Goal: Information Seeking & Learning: Find specific fact

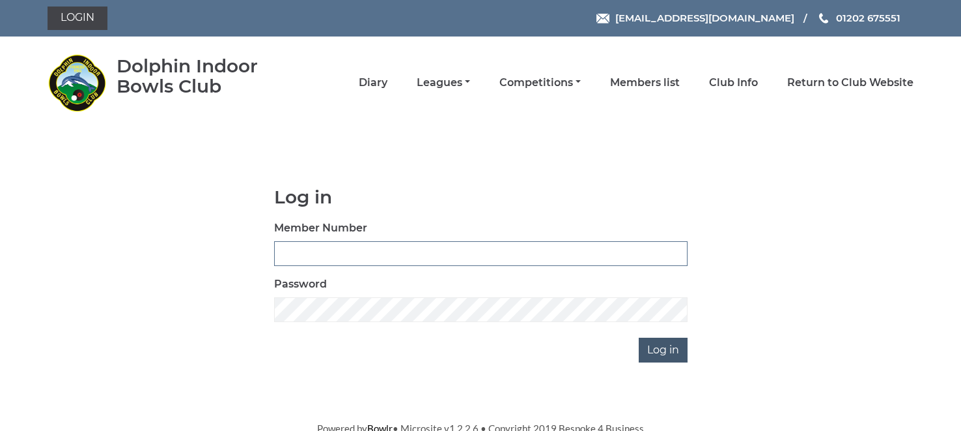
type input "1535"
click at [654, 353] on input "Log in" at bounding box center [663, 349] width 49 height 25
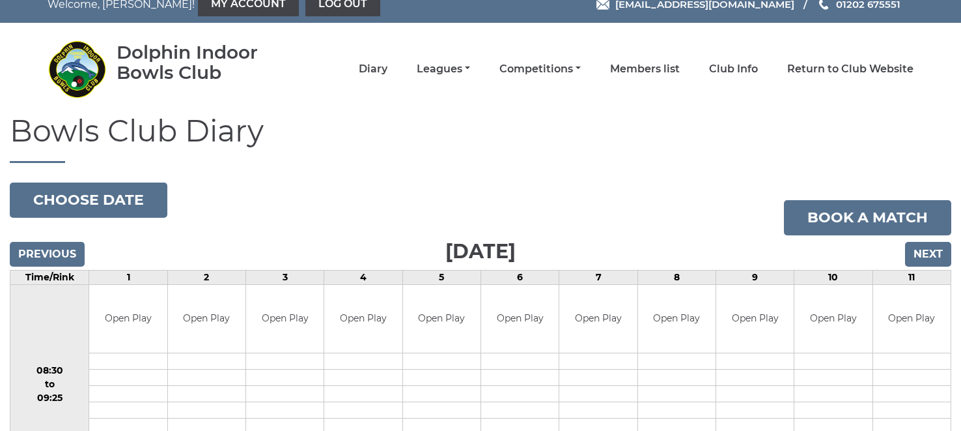
scroll to position [8, 0]
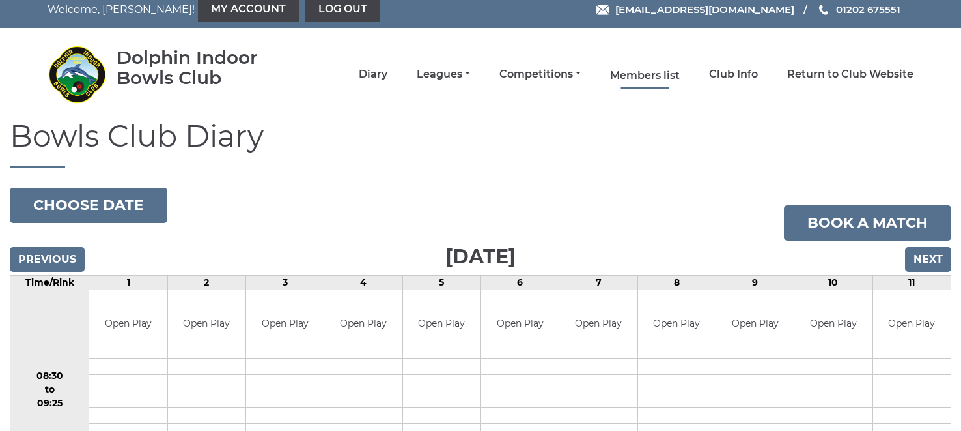
click at [642, 74] on link "Members list" at bounding box center [645, 75] width 70 height 14
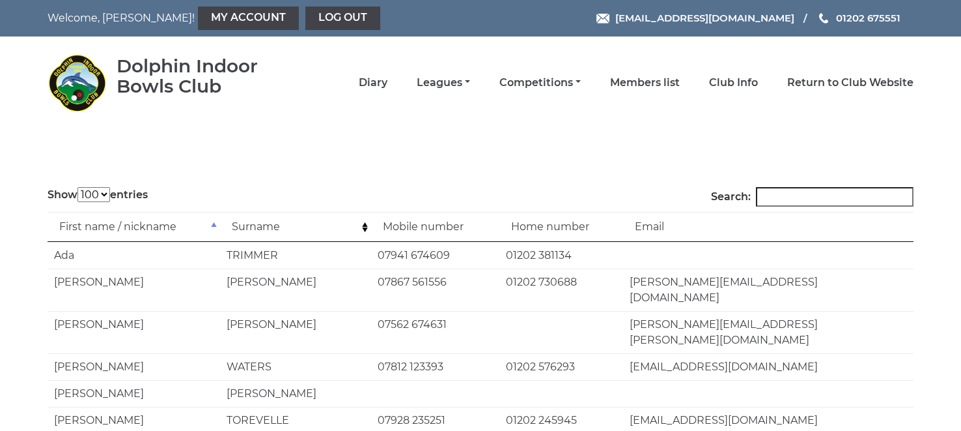
select select "100"
click at [773, 198] on input "Search:" at bounding box center [835, 197] width 158 height 20
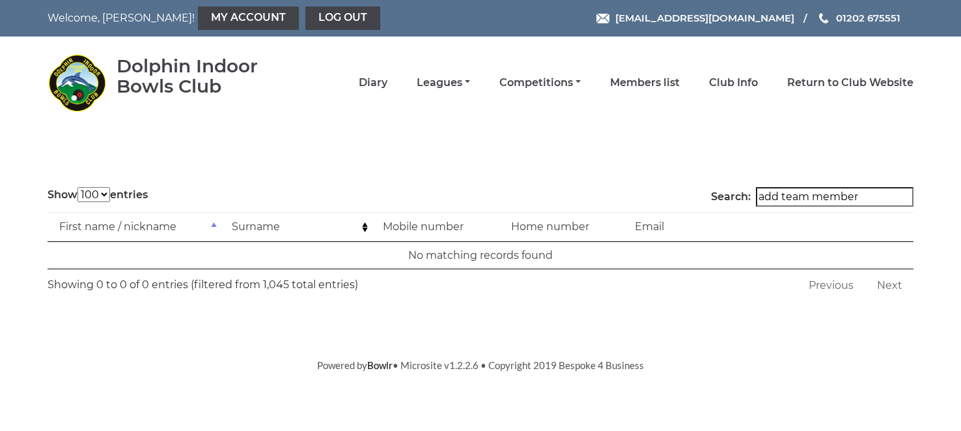
click at [945, 217] on main "Show 10 25 50 100 entries Search: add team member First name / nickname Surname…" at bounding box center [480, 243] width 961 height 112
click at [905, 197] on input "add team member" at bounding box center [835, 197] width 158 height 20
click at [761, 196] on input "add team member" at bounding box center [835, 197] width 158 height 20
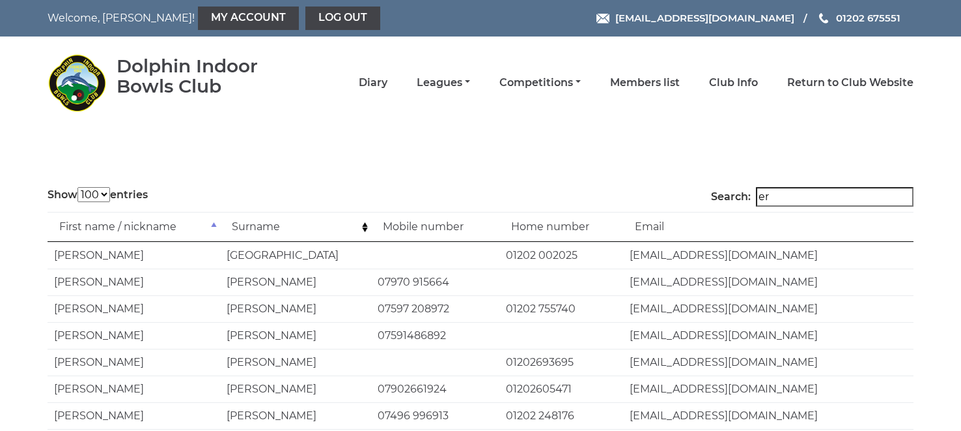
type input "r"
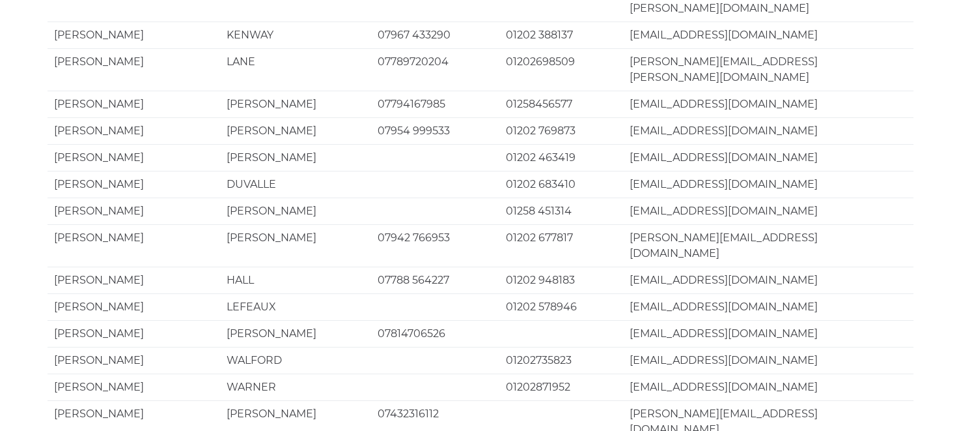
scroll to position [1658, 0]
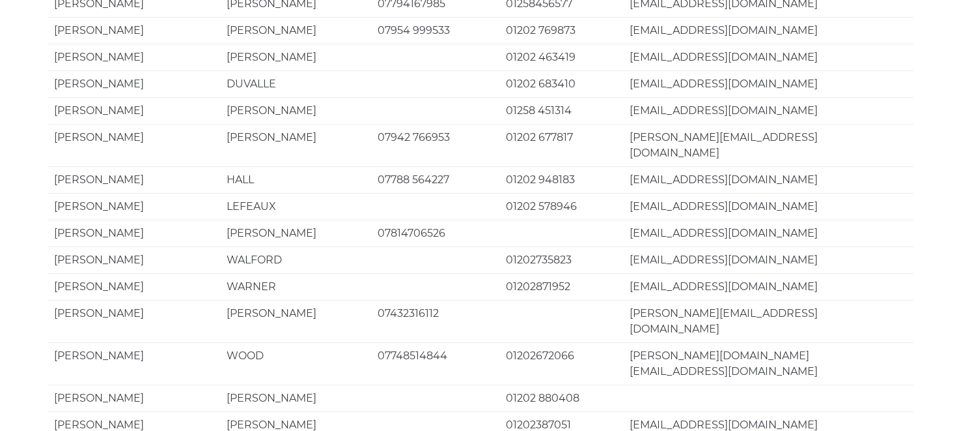
drag, startPoint x: 950, startPoint y: 287, endPoint x: 946, endPoint y: 314, distance: 27.6
click at [946, 314] on main "Show 10 25 50 100 entries Search: First name / nickname Surname Mobile number H…" at bounding box center [480, 16] width 961 height 2975
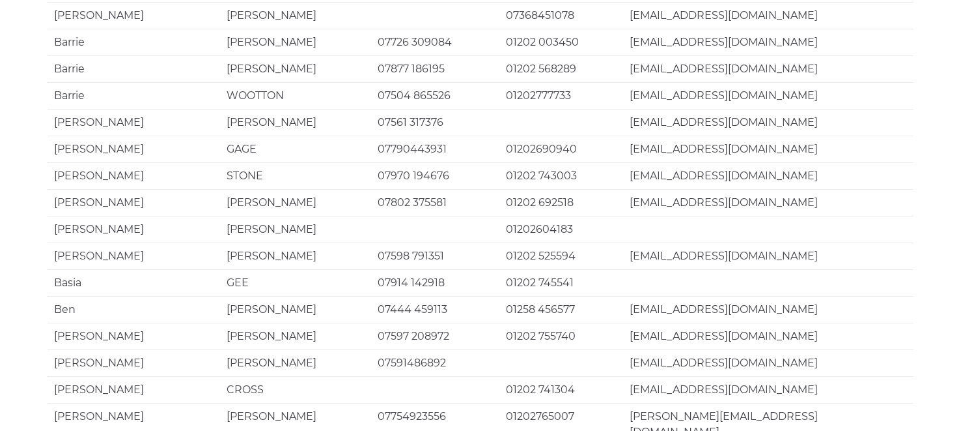
scroll to position [2568, 0]
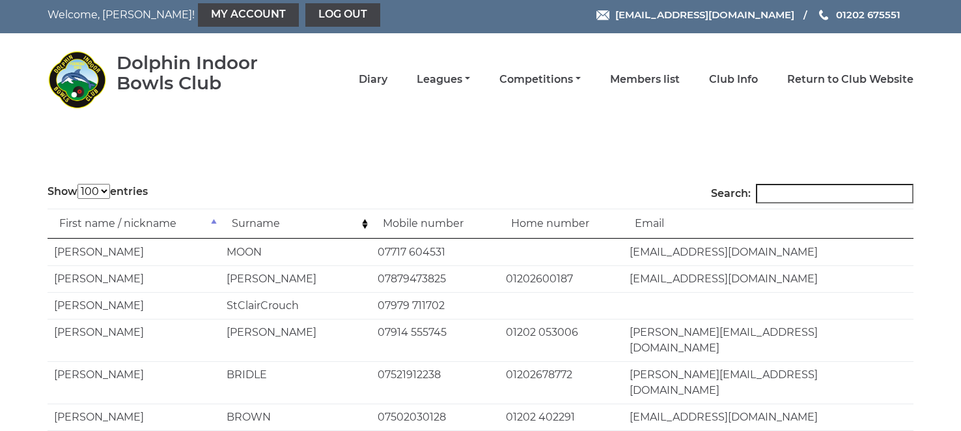
scroll to position [0, 0]
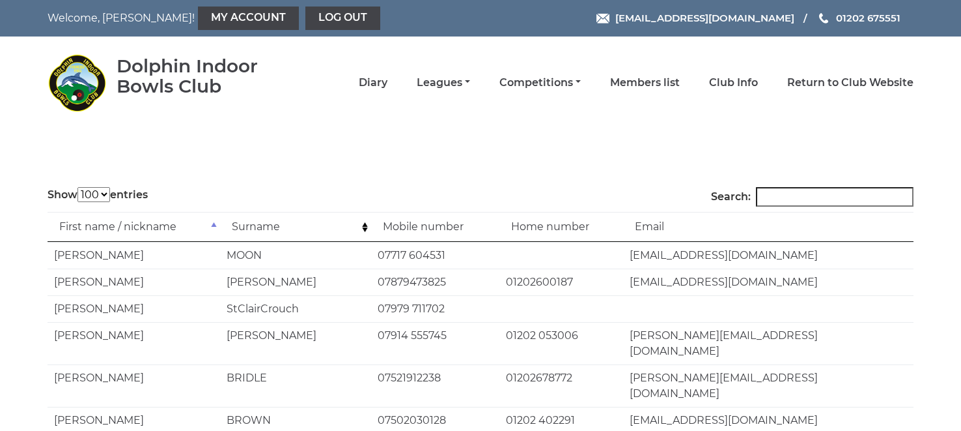
click at [783, 197] on input "Search:" at bounding box center [835, 197] width 158 height 20
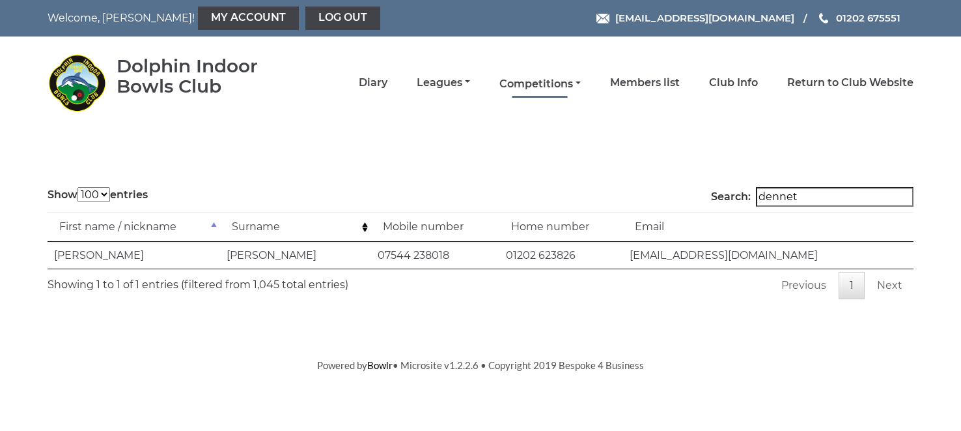
type input "dennet"
click at [539, 81] on link "Competitions" at bounding box center [540, 84] width 81 height 14
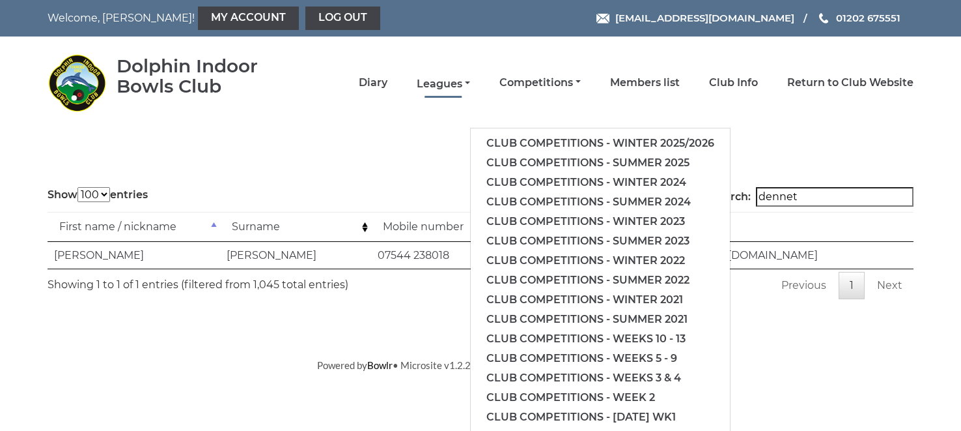
click at [434, 87] on link "Leagues" at bounding box center [443, 84] width 53 height 14
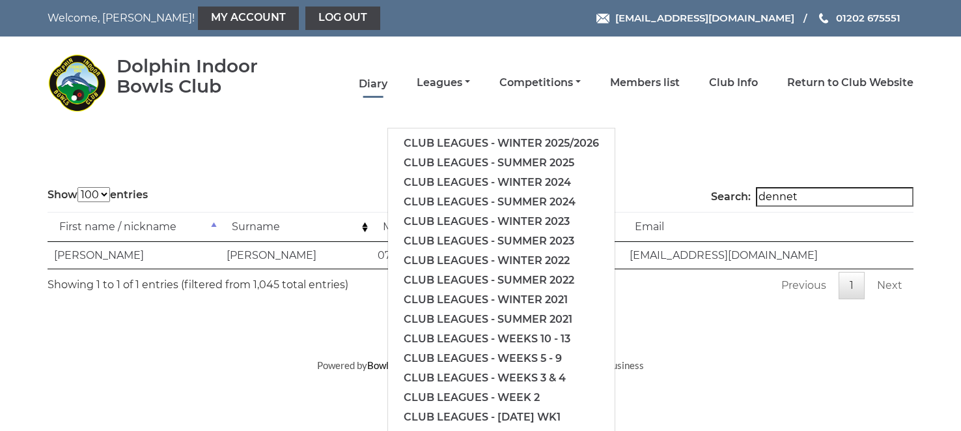
click at [373, 83] on link "Diary" at bounding box center [373, 84] width 29 height 14
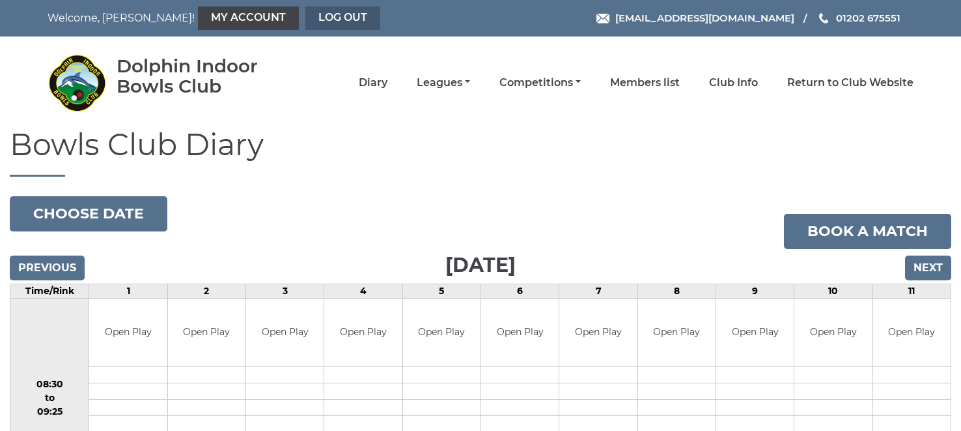
click at [305, 17] on link "Log out" at bounding box center [342, 18] width 75 height 23
